Goal: Transaction & Acquisition: Purchase product/service

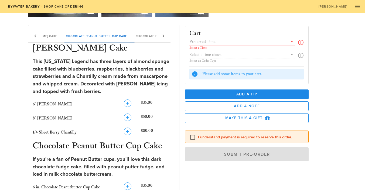
scroll to position [86, 0]
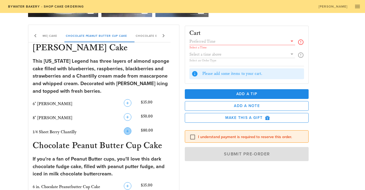
click at [127, 131] on icon "button" at bounding box center [127, 131] width 6 height 6
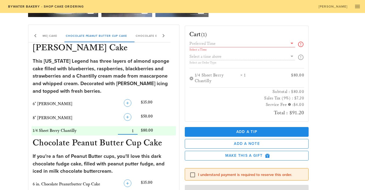
click at [216, 42] on input "text" at bounding box center [239, 43] width 99 height 7
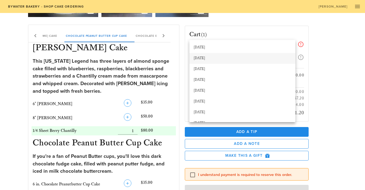
click at [215, 61] on div "[DATE]" at bounding box center [242, 58] width 97 height 9
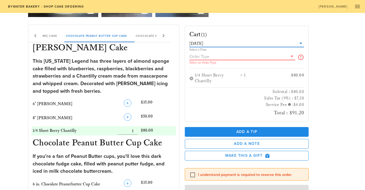
click at [215, 57] on input "text" at bounding box center [239, 56] width 99 height 7
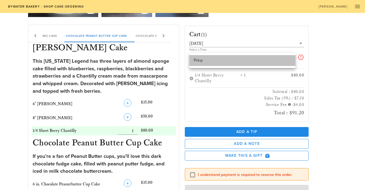
click at [214, 61] on div "Pickup" at bounding box center [242, 60] width 97 height 4
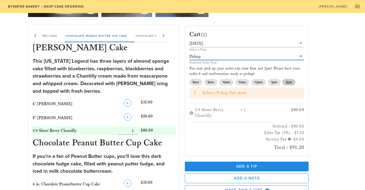
click at [291, 83] on span "2pm" at bounding box center [289, 82] width 6 height 6
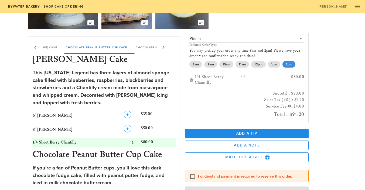
scroll to position [79, 0]
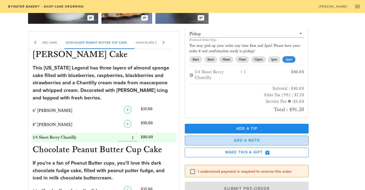
click at [239, 139] on span "Add a Note" at bounding box center [247, 140] width 115 height 5
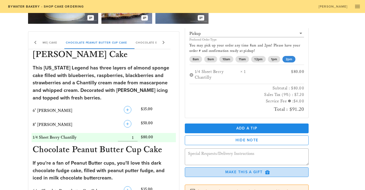
click at [243, 170] on span "Make this a Gift" at bounding box center [247, 172] width 115 height 5
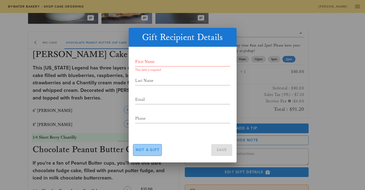
click at [153, 150] on span "Not a gift" at bounding box center [148, 149] width 24 height 5
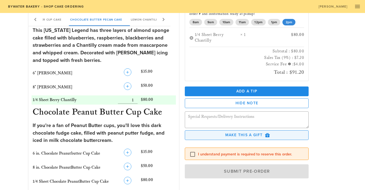
scroll to position [129, 0]
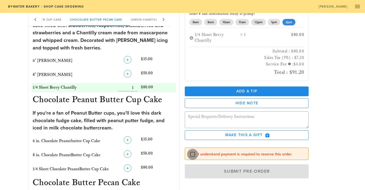
click at [192, 154] on div at bounding box center [192, 153] width 9 height 9
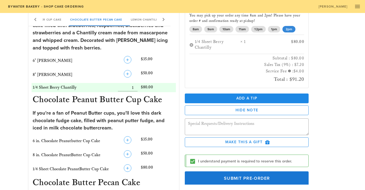
scroll to position [50, 0]
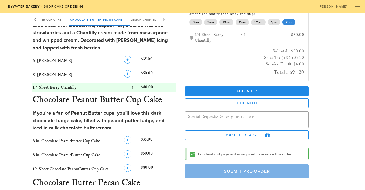
click at [240, 170] on span "Submit Pre-Order" at bounding box center [247, 170] width 112 height 5
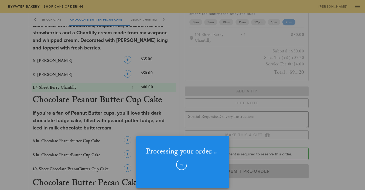
checkbox input "false"
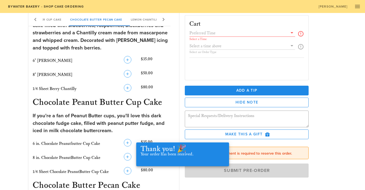
scroll to position [0, 0]
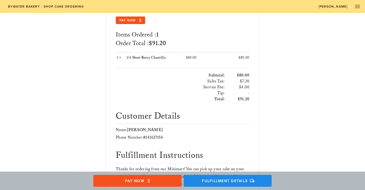
scroll to position [75, 0]
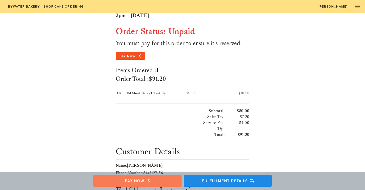
click at [157, 182] on span "Pay Now" at bounding box center [137, 180] width 77 height 5
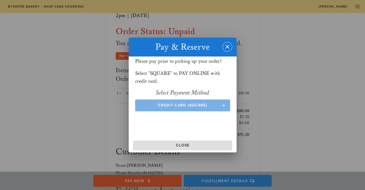
click at [167, 105] on span "Credit Card (Square)" at bounding box center [182, 105] width 84 height 5
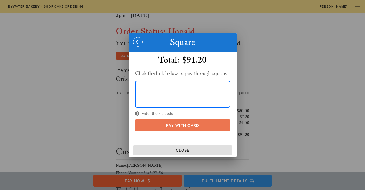
click at [174, 124] on span "Pay With Card" at bounding box center [182, 125] width 84 height 5
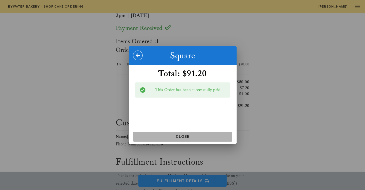
click at [179, 136] on span "Close" at bounding box center [182, 136] width 95 height 5
